Goal: Task Accomplishment & Management: Manage account settings

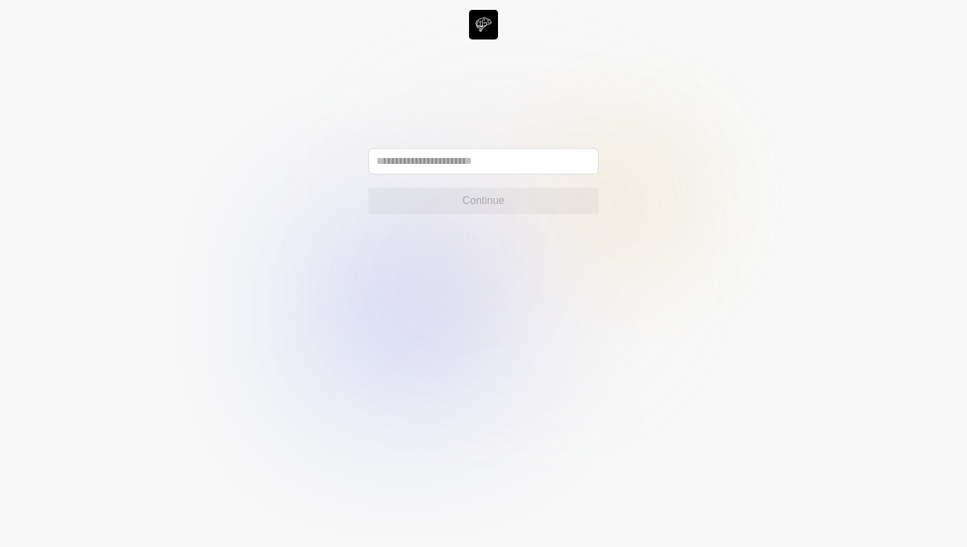
click at [536, 147] on icon at bounding box center [483, 273] width 967 height 547
click at [534, 155] on input "text" at bounding box center [483, 161] width 230 height 26
click at [518, 163] on input "text" at bounding box center [483, 161] width 230 height 26
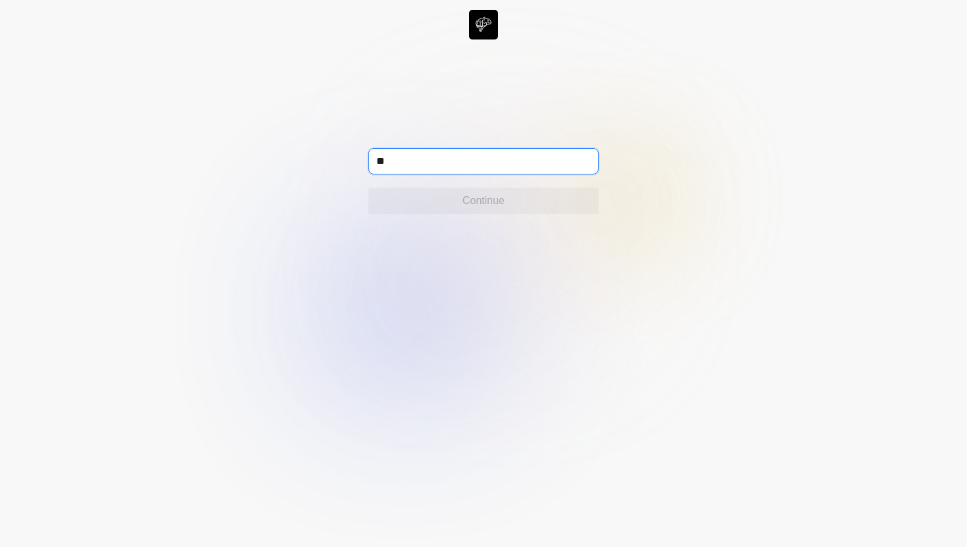
type input "*"
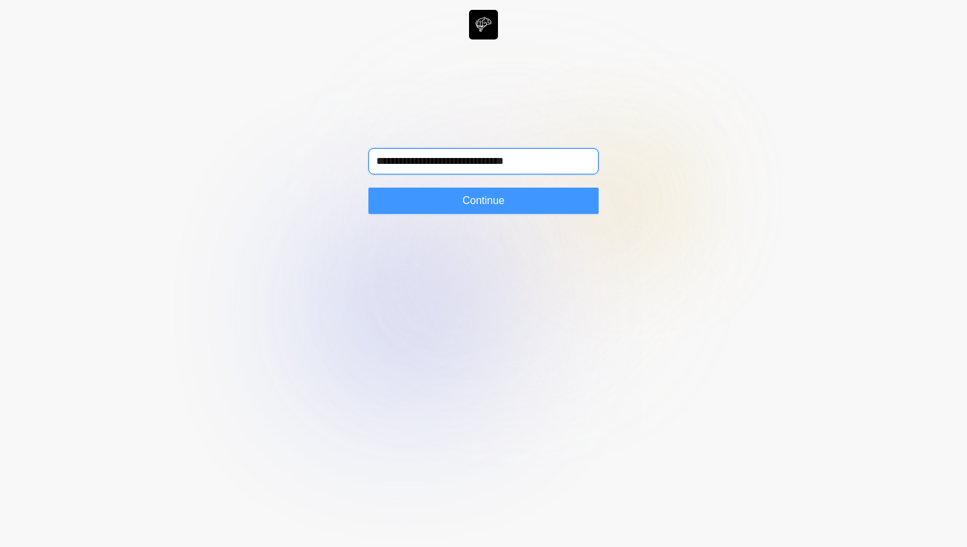
type input "**********"
click at [549, 207] on button "Continue" at bounding box center [483, 201] width 230 height 26
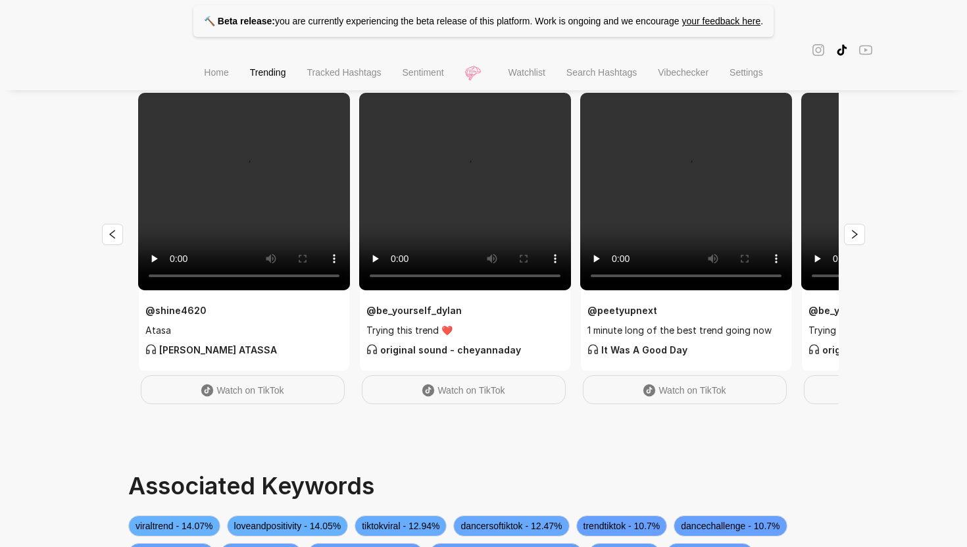
scroll to position [63, 0]
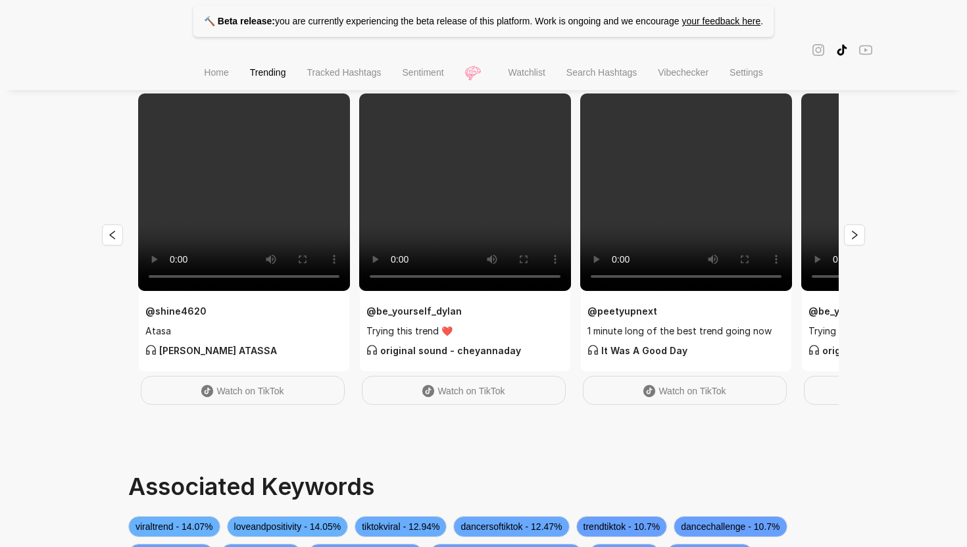
click at [347, 72] on span "Tracked Hashtags" at bounding box center [344, 72] width 74 height 11
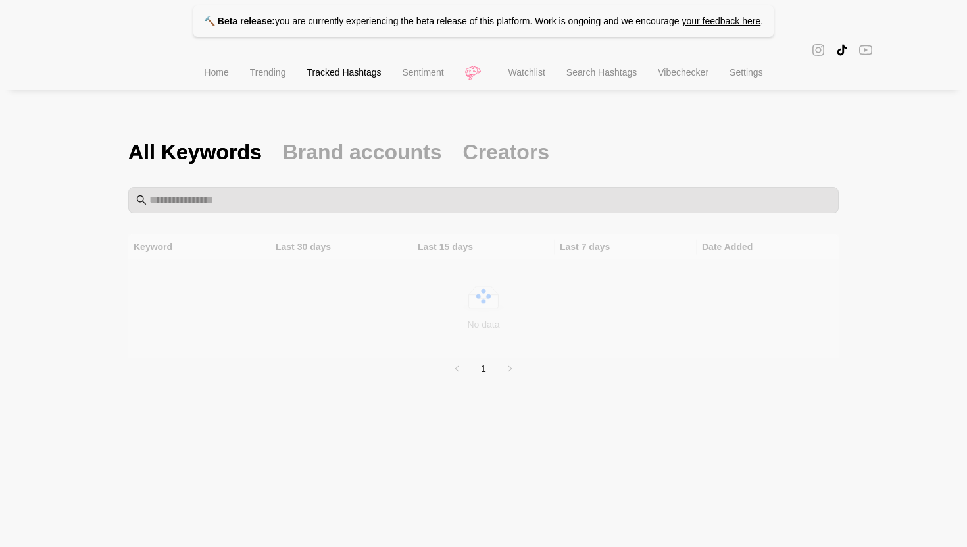
click at [436, 70] on span "Sentiment" at bounding box center [423, 72] width 41 height 11
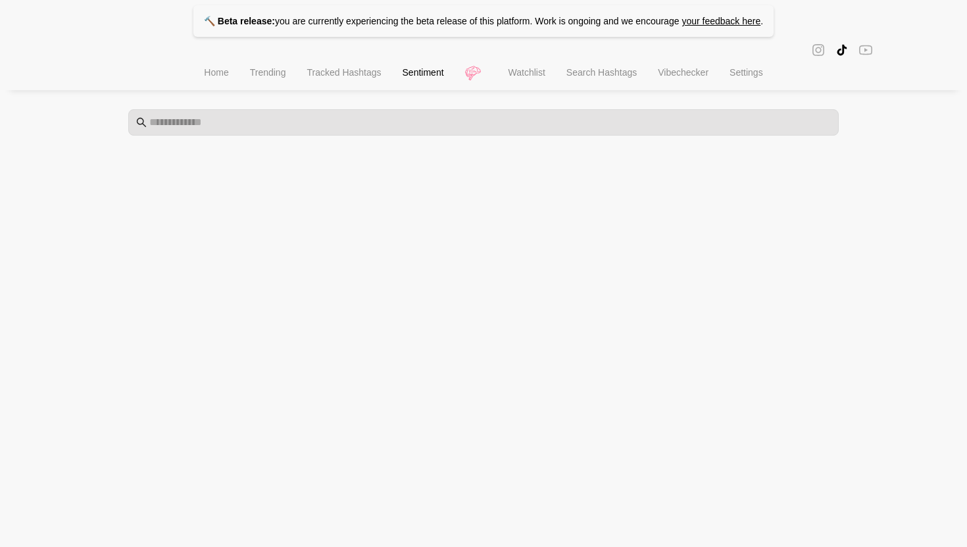
click at [553, 76] on li "Watchlist" at bounding box center [527, 74] width 58 height 34
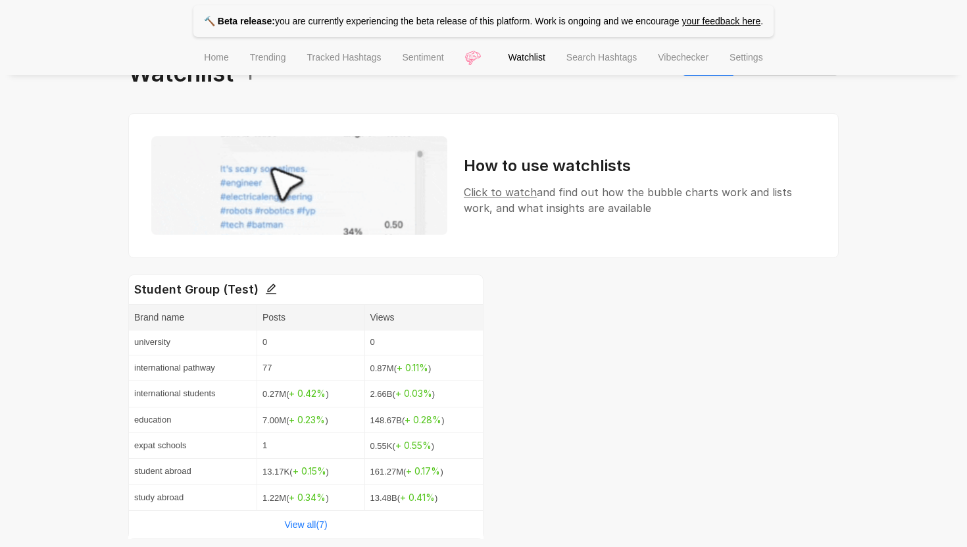
scroll to position [108, 0]
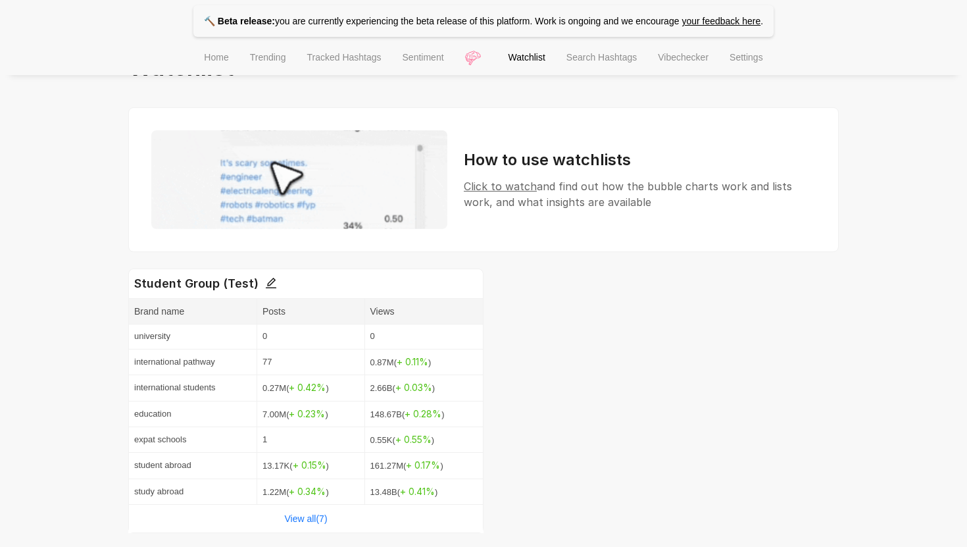
click at [332, 516] on div "View all( 7 )" at bounding box center [306, 519] width 354 height 28
click at [309, 516] on link "View all( 7 )" at bounding box center [305, 518] width 43 height 11
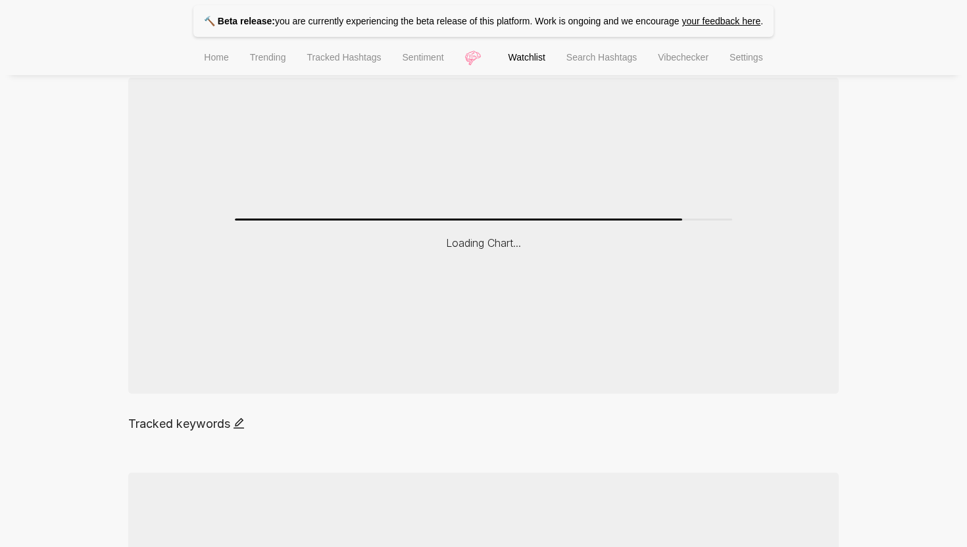
scroll to position [201, 0]
click at [245, 416] on icon "edit" at bounding box center [239, 422] width 12 height 12
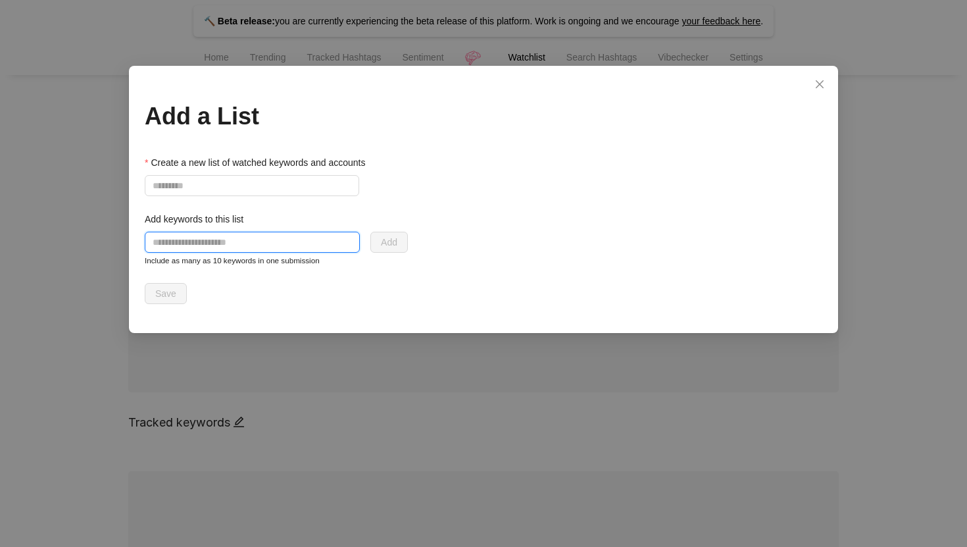
click at [261, 247] on input "text" at bounding box center [252, 242] width 215 height 21
click at [407, 405] on div "Add a List Create a new list of watched keywords and accounts Add keywords to t…" at bounding box center [483, 273] width 967 height 547
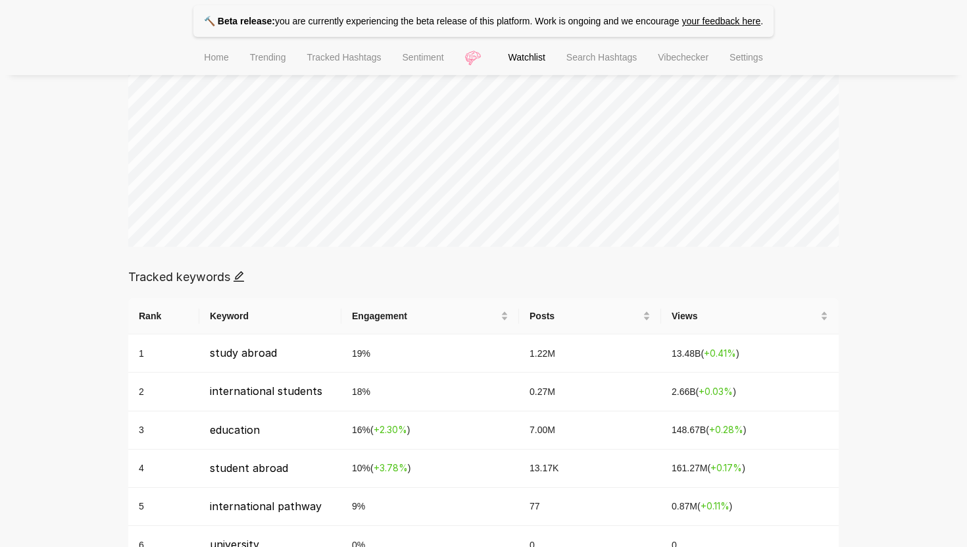
scroll to position [348, 0]
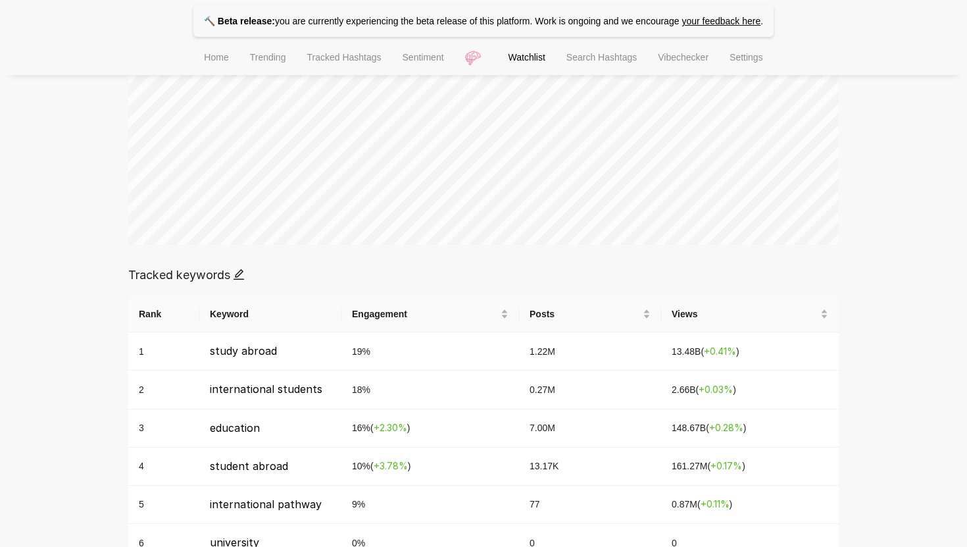
click at [239, 276] on icon "edit" at bounding box center [239, 274] width 12 height 12
type input "**********"
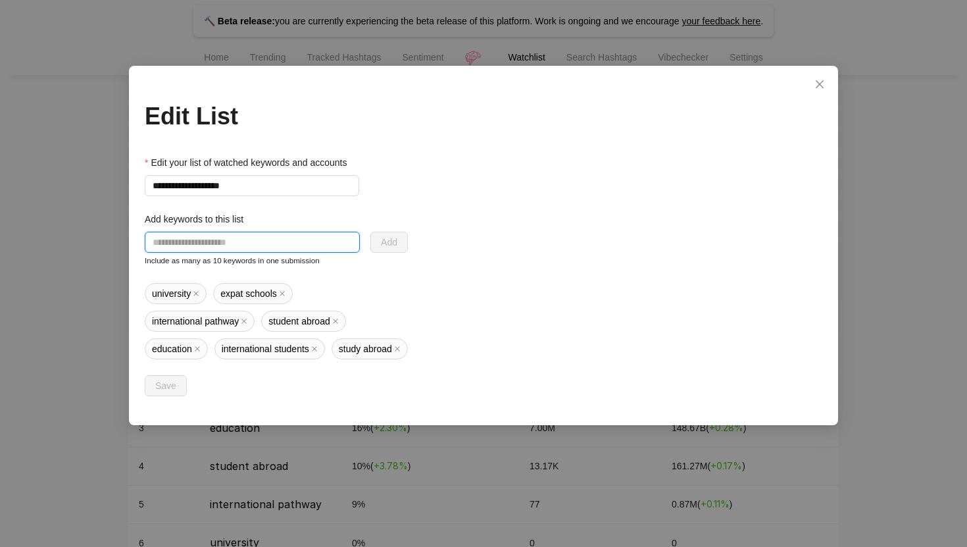
click at [257, 245] on input "text" at bounding box center [252, 242] width 215 height 21
type input "*"
type input "**********"
click at [386, 236] on span "Add" at bounding box center [389, 242] width 16 height 14
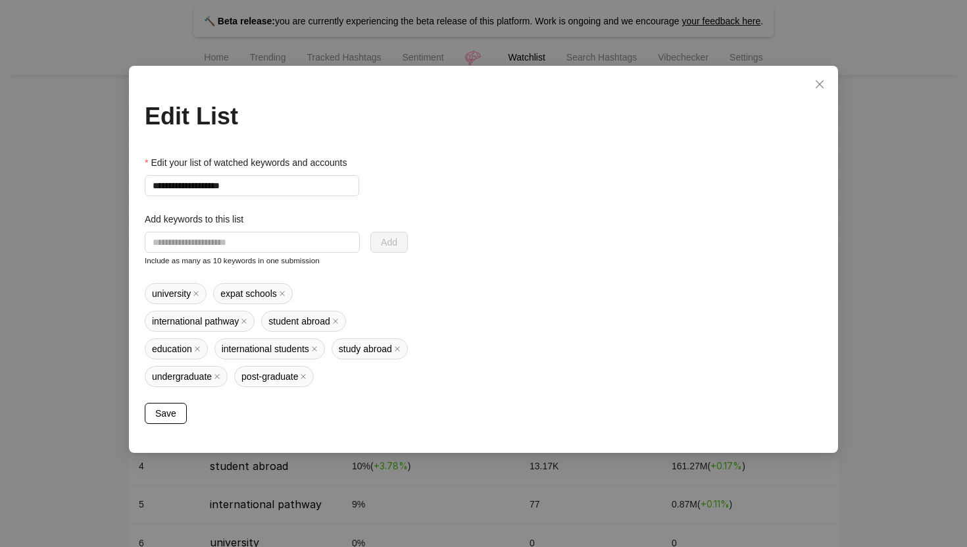
click at [169, 415] on span "Save" at bounding box center [165, 413] width 21 height 14
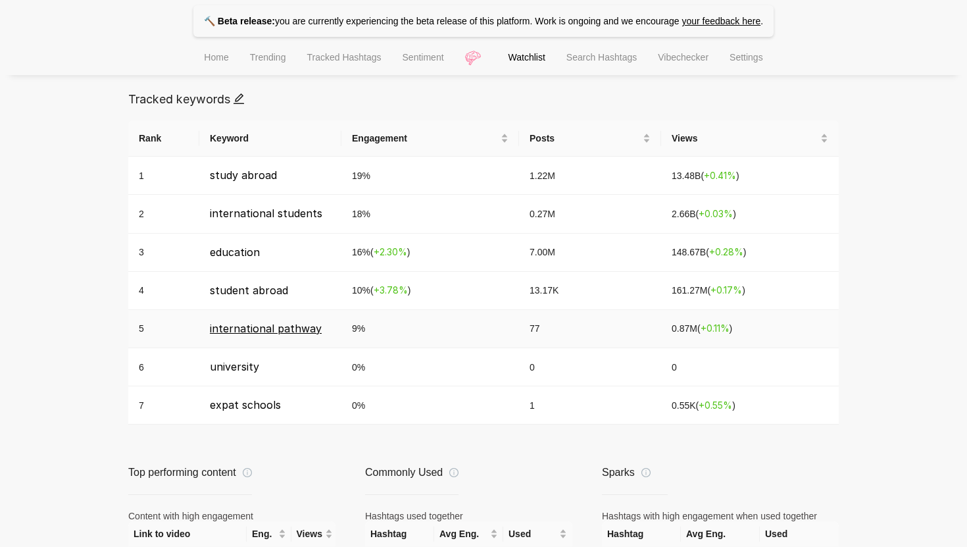
scroll to position [520, 0]
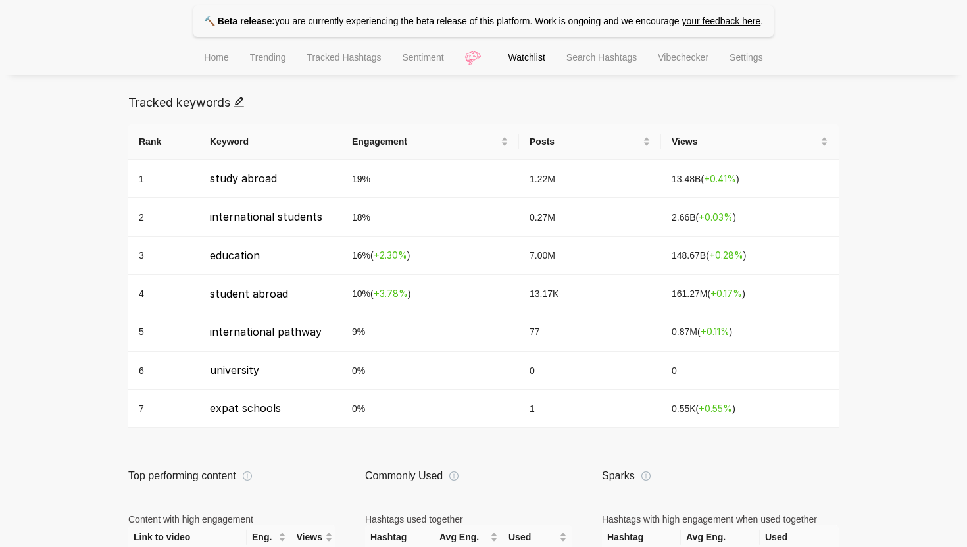
click at [239, 103] on icon "edit" at bounding box center [239, 102] width 11 height 11
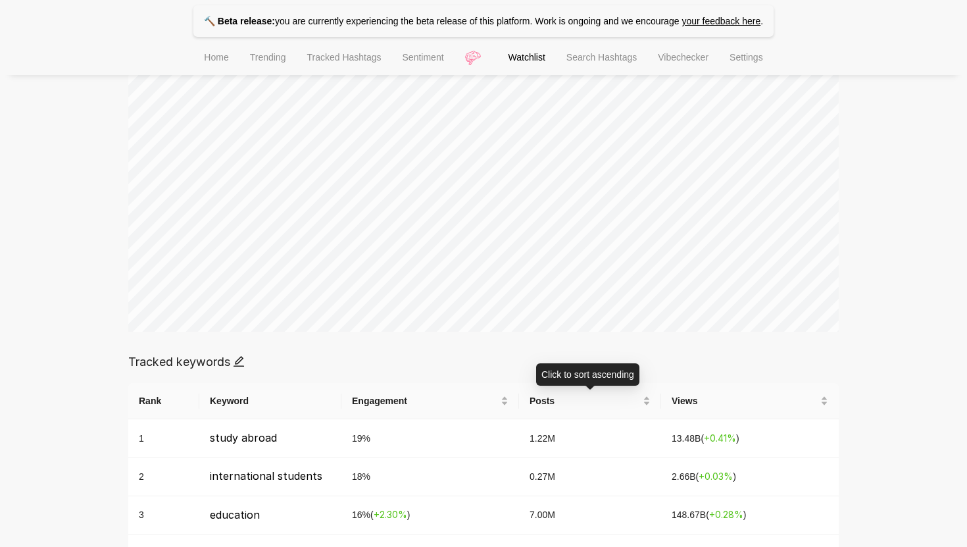
scroll to position [186, 0]
